Goal: Find specific page/section: Find specific page/section

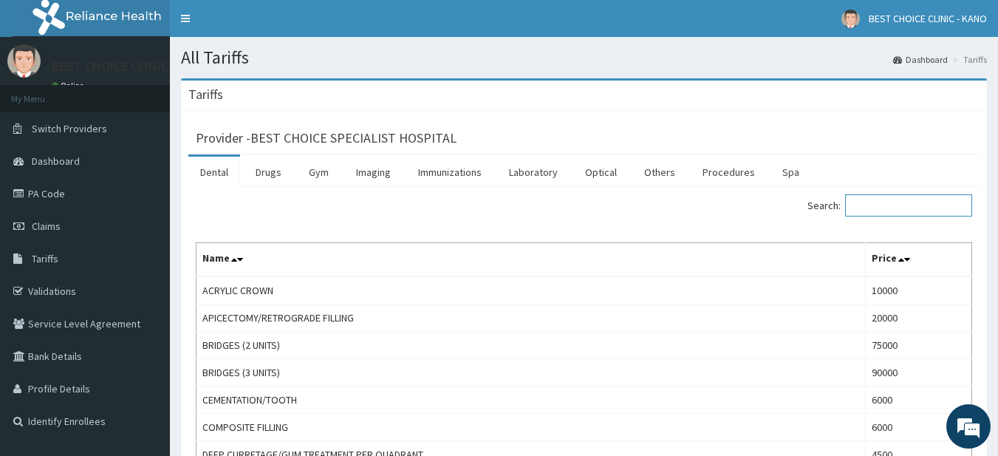
click at [869, 208] on input "Search:" at bounding box center [908, 205] width 127 height 22
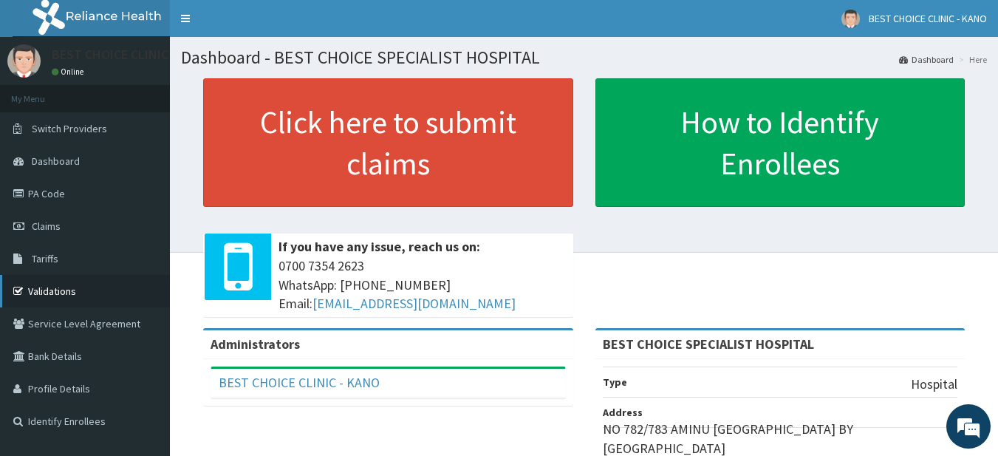
click at [69, 291] on link "Validations" at bounding box center [85, 291] width 170 height 33
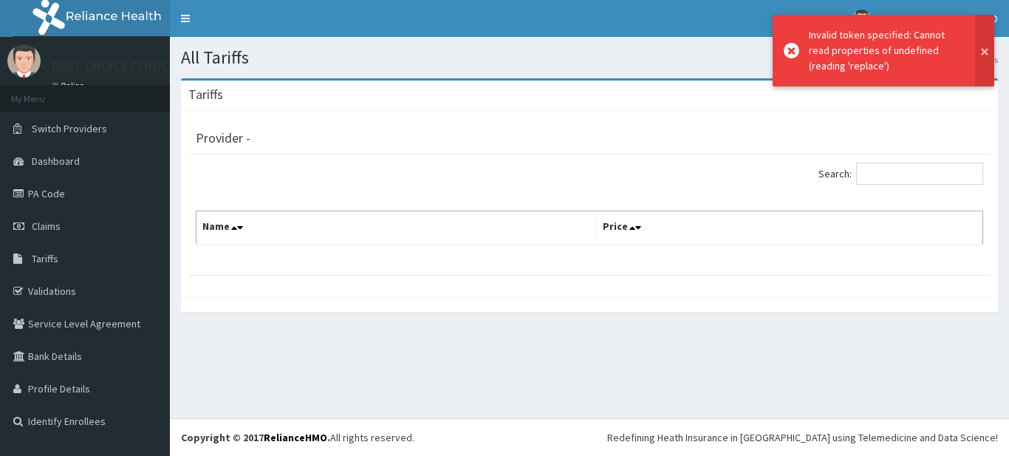
click at [986, 54] on button at bounding box center [984, 51] width 19 height 72
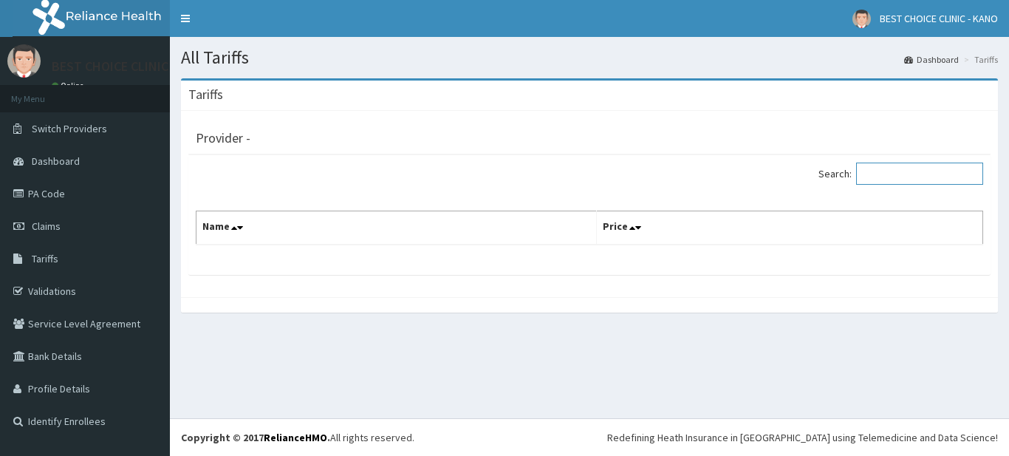
click at [878, 176] on input "Search:" at bounding box center [919, 174] width 127 height 22
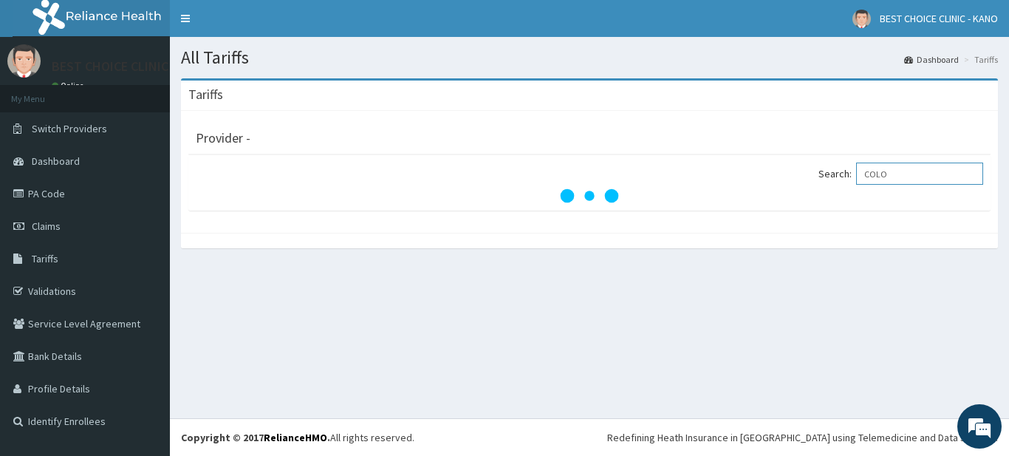
click at [906, 177] on input "COLO" at bounding box center [919, 174] width 127 height 22
click at [908, 169] on input "COL" at bounding box center [919, 174] width 127 height 22
type input "C"
